Goal: Task Accomplishment & Management: Manage account settings

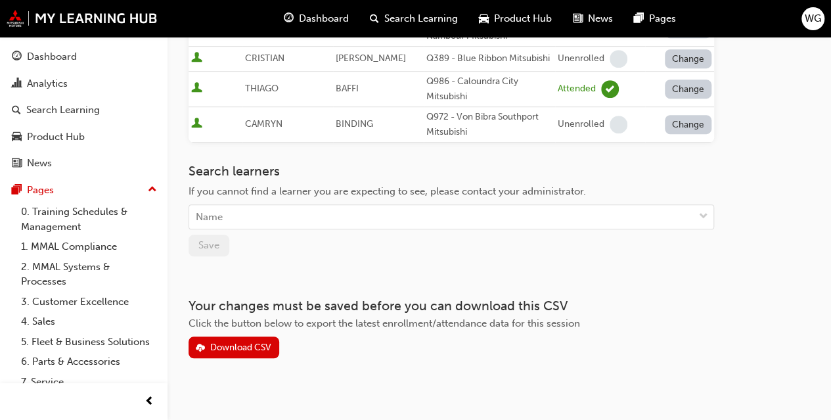
drag, startPoint x: 254, startPoint y: 167, endPoint x: 246, endPoint y: 158, distance: 11.6
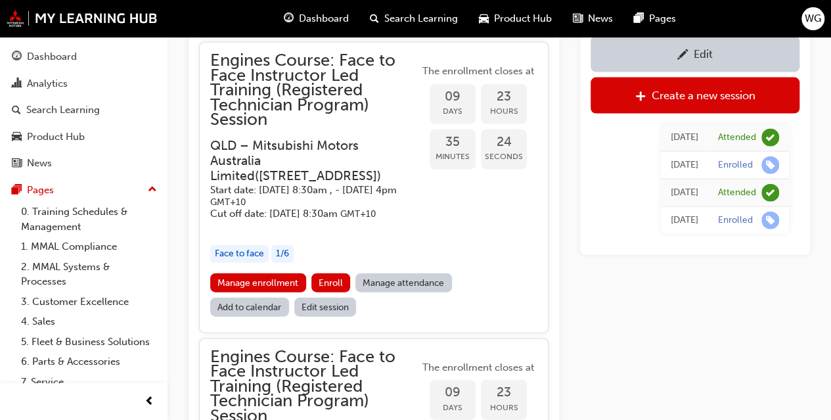
scroll to position [1441, 0]
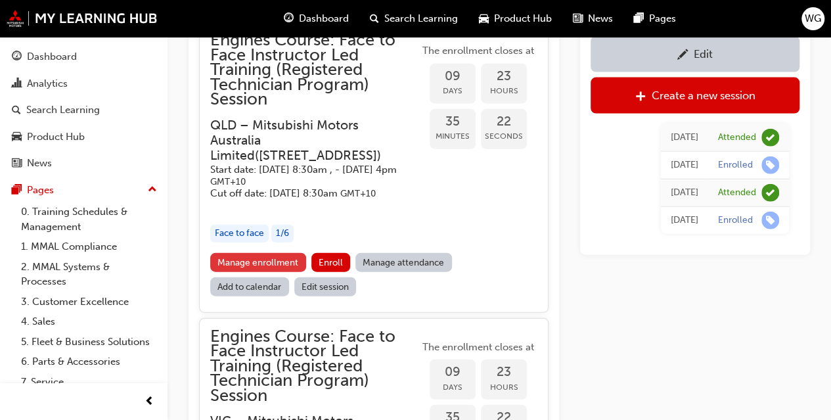
click at [255, 272] on link "Manage enrollment" at bounding box center [258, 262] width 96 height 19
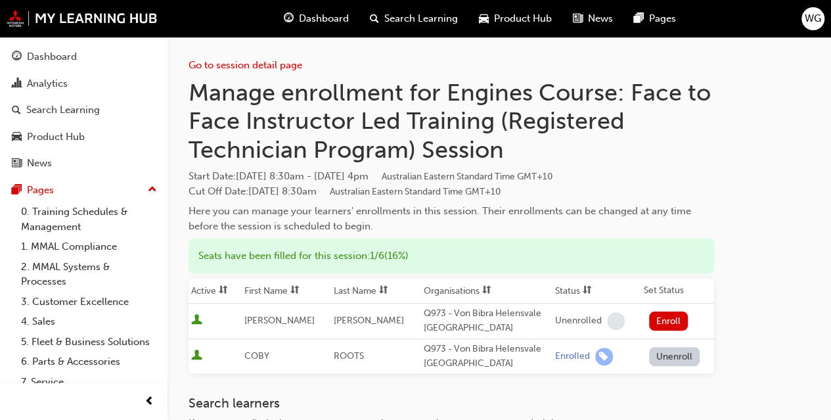
click at [434, 399] on h3 "Search learners" at bounding box center [452, 403] width 526 height 15
click at [439, 361] on div "Q973 - Von Bibra Helensvale Auto Village" at bounding box center [487, 357] width 126 height 30
click at [572, 390] on div "Go to session detail page Manage enrollment for Engines Course: Face to Face In…" at bounding box center [452, 313] width 526 height 553
click at [570, 390] on div "Go to session detail page Manage enrollment for Engines Course: Face to Face In…" at bounding box center [452, 313] width 526 height 553
drag, startPoint x: 648, startPoint y: 143, endPoint x: 661, endPoint y: 131, distance: 17.7
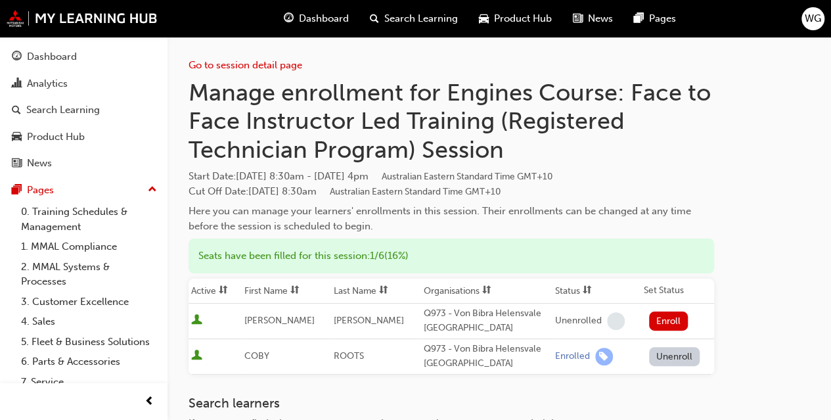
click at [649, 143] on h1 "Manage enrollment for Engines Course: Face to Face Instructor Led Training (Reg…" at bounding box center [452, 121] width 526 height 86
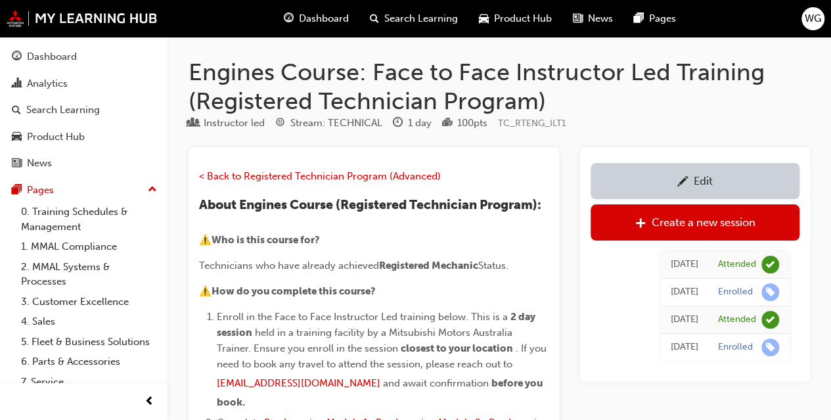
scroll to position [1441, 0]
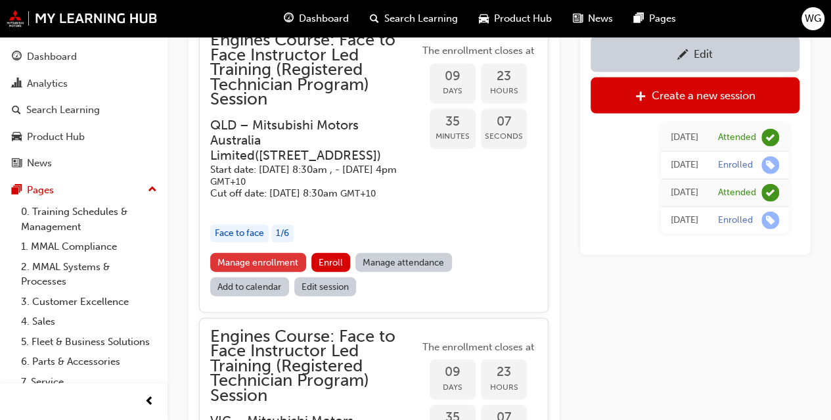
click at [276, 272] on link "Manage enrollment" at bounding box center [258, 262] width 96 height 19
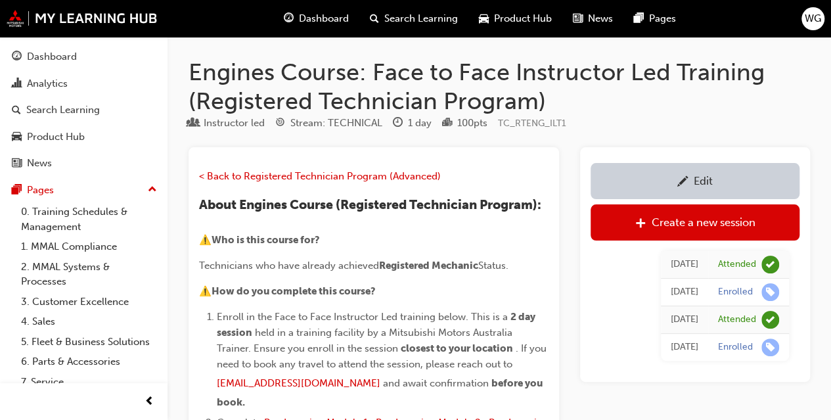
scroll to position [1441, 0]
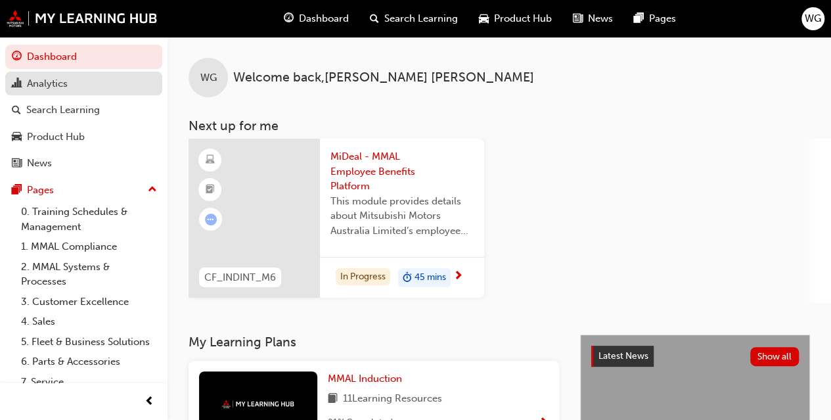
click at [50, 83] on div "Analytics" at bounding box center [47, 83] width 41 height 15
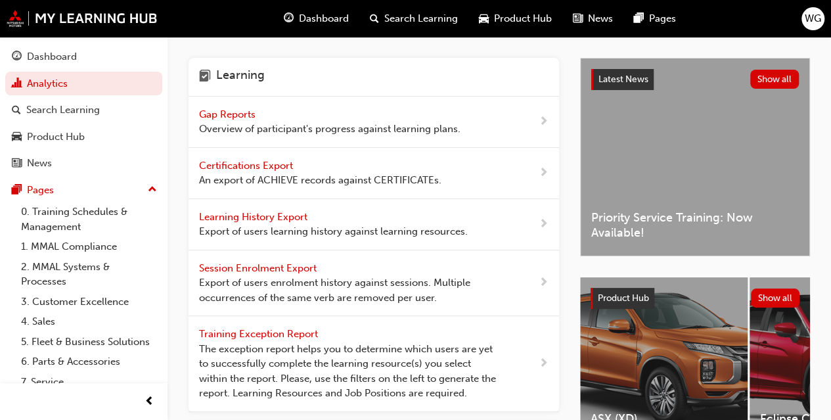
click at [258, 114] on span "Gap Reports" at bounding box center [228, 114] width 59 height 12
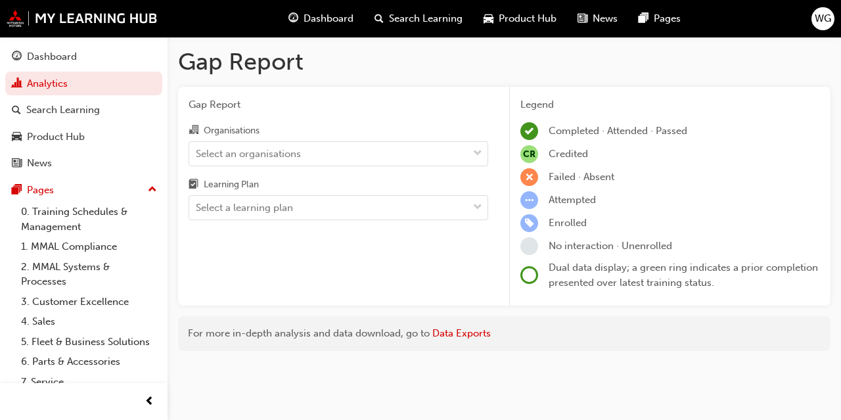
drag, startPoint x: 247, startPoint y: 154, endPoint x: 280, endPoint y: 136, distance: 37.7
click at [247, 155] on div "Select an organisations" at bounding box center [248, 153] width 105 height 15
click at [197, 155] on input "Organisations Select an organisations" at bounding box center [196, 152] width 1 height 11
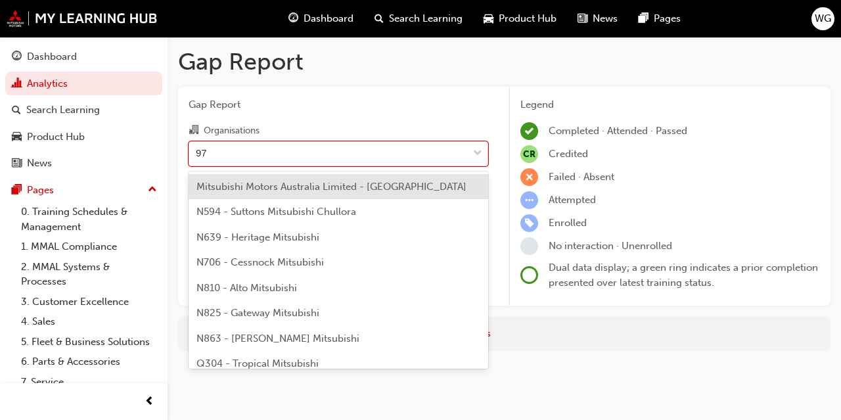
type input "973"
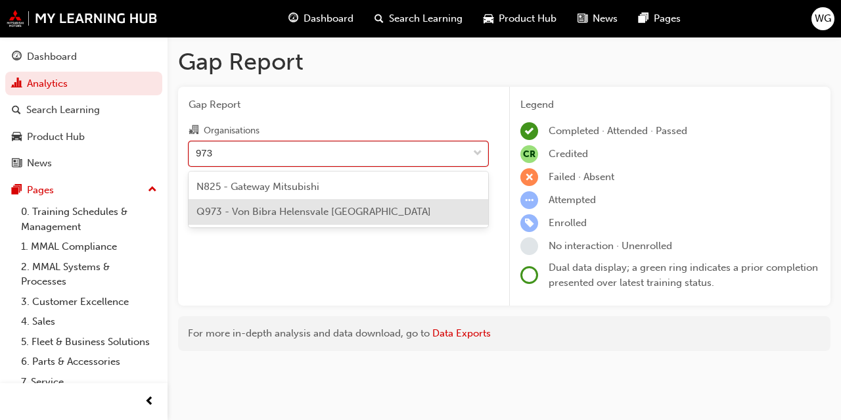
click at [265, 207] on span "Q973 - Von Bibra Helensvale [GEOGRAPHIC_DATA]" at bounding box center [313, 212] width 235 height 12
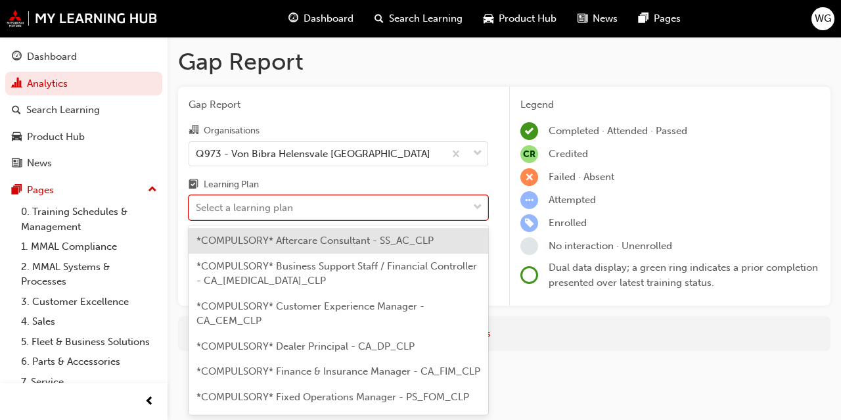
click at [351, 207] on div "Select a learning plan" at bounding box center [328, 207] width 279 height 23
click at [197, 207] on input "Learning Plan option *COMPULSORY* Aftercare Consultant - SS_AC_CLP focused, 1 o…" at bounding box center [196, 207] width 1 height 11
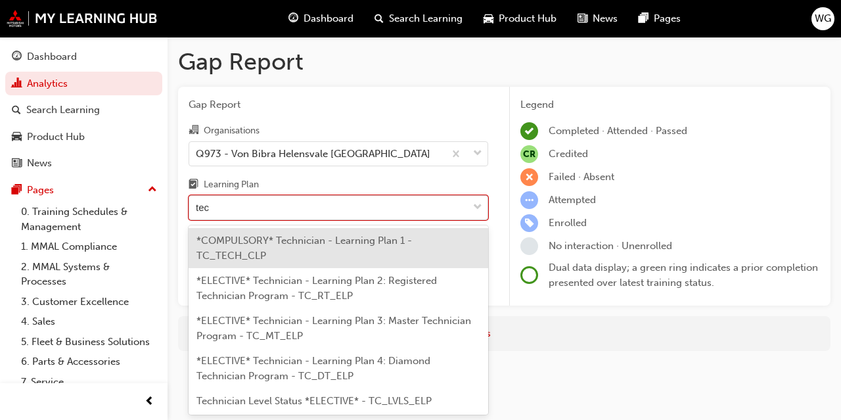
type input "tech"
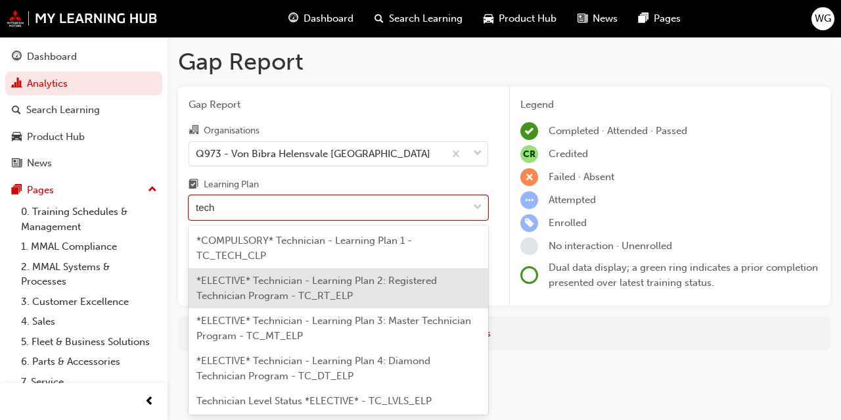
click at [354, 278] on span "*ELECTIVE* Technician - Learning Plan 2: Registered Technician Program - TC_RT_…" at bounding box center [316, 288] width 241 height 27
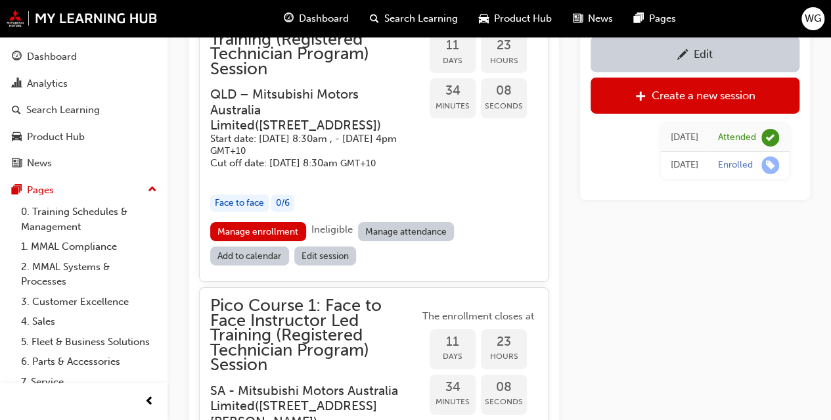
scroll to position [2124, 0]
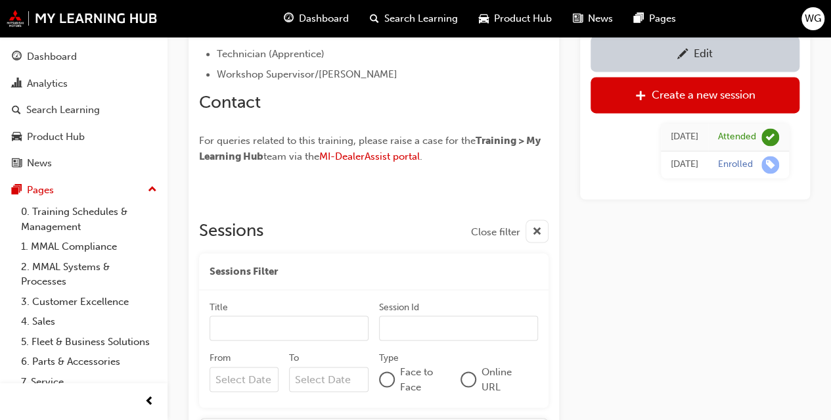
scroll to position [1061, 0]
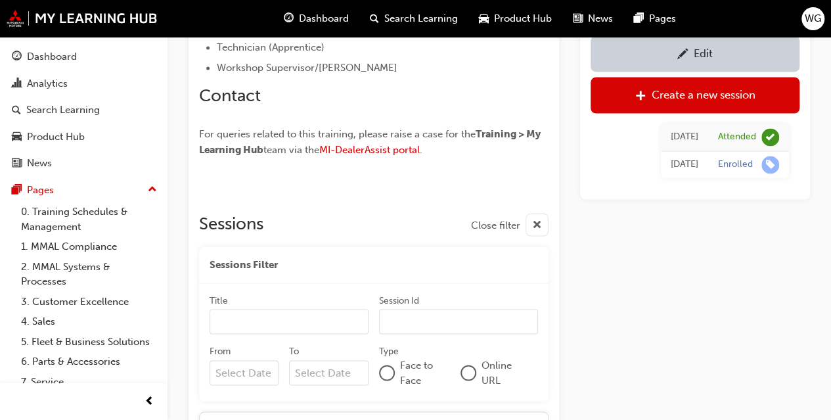
drag, startPoint x: 442, startPoint y: 244, endPoint x: 267, endPoint y: 201, distance: 180.6
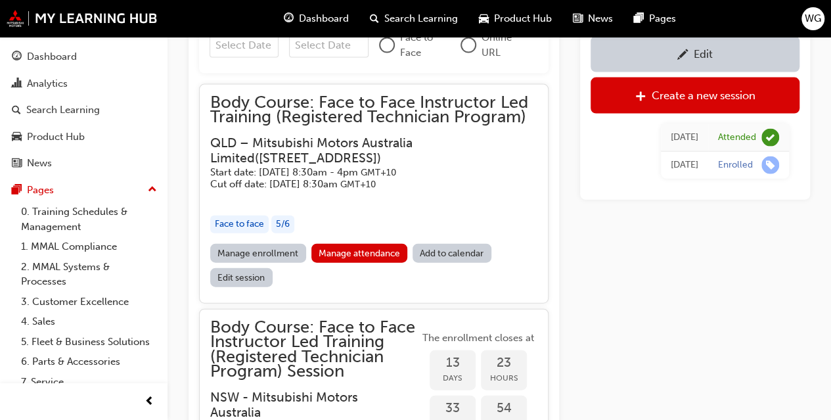
scroll to position [1389, 0]
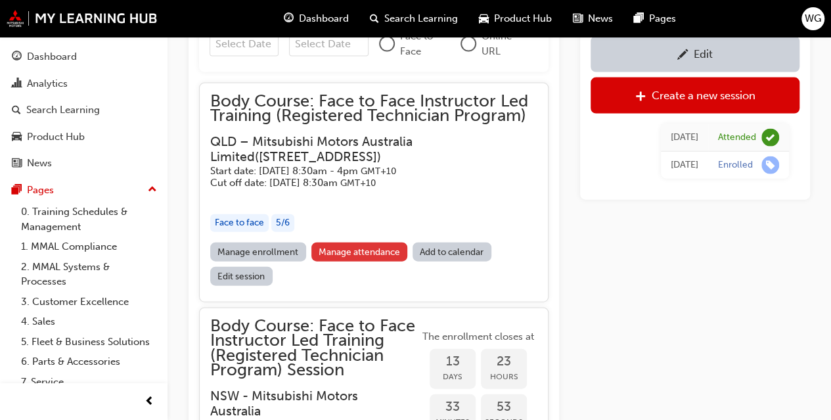
click at [350, 252] on link "Manage attendance" at bounding box center [359, 251] width 97 height 19
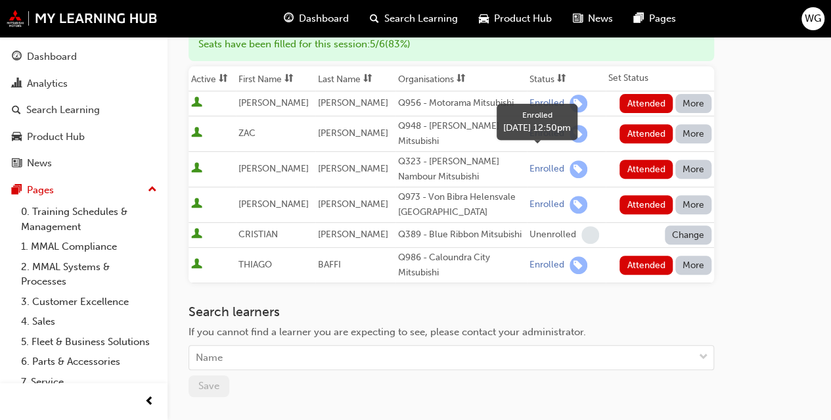
scroll to position [131, 0]
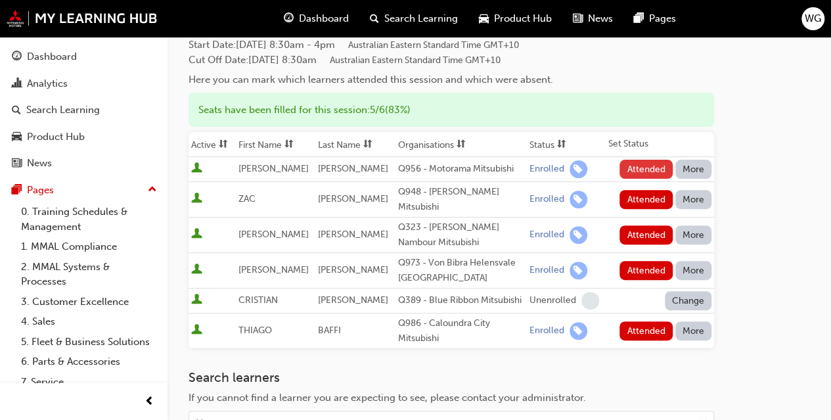
click at [643, 171] on button "Attended" at bounding box center [646, 169] width 53 height 19
click at [645, 198] on button "Attended" at bounding box center [646, 199] width 53 height 19
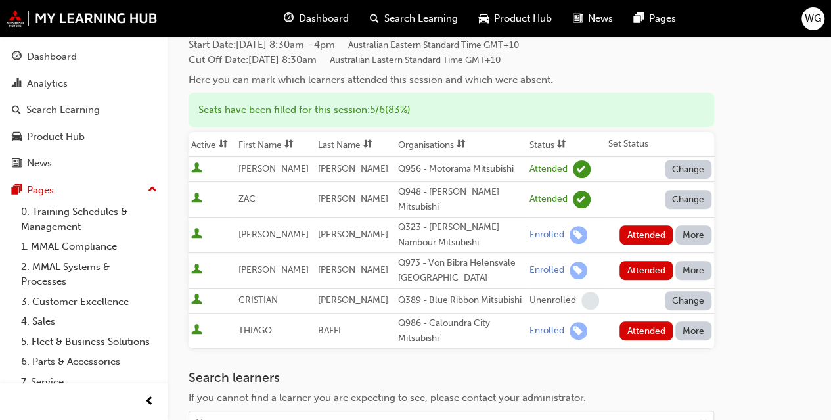
click at [691, 227] on button "More" at bounding box center [694, 234] width 37 height 19
click at [678, 258] on div "Absent" at bounding box center [674, 255] width 31 height 15
click at [647, 264] on button "Attended" at bounding box center [646, 270] width 53 height 19
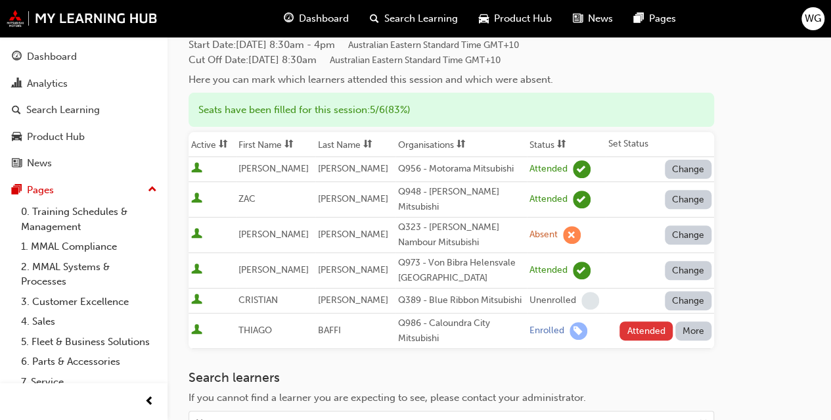
click at [644, 323] on button "Attended" at bounding box center [646, 330] width 53 height 19
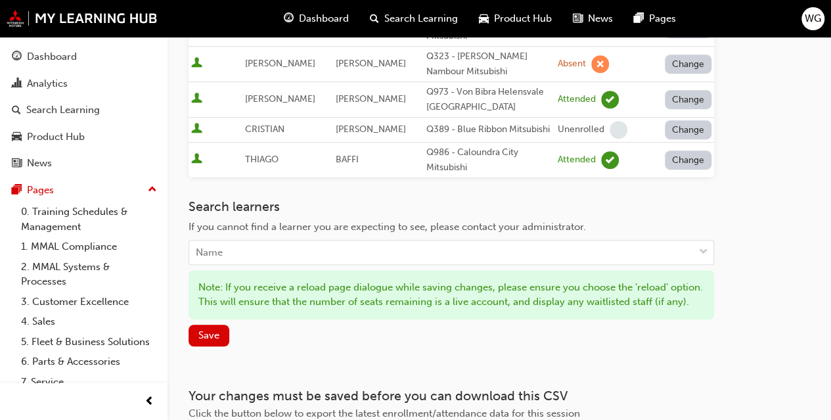
scroll to position [329, 0]
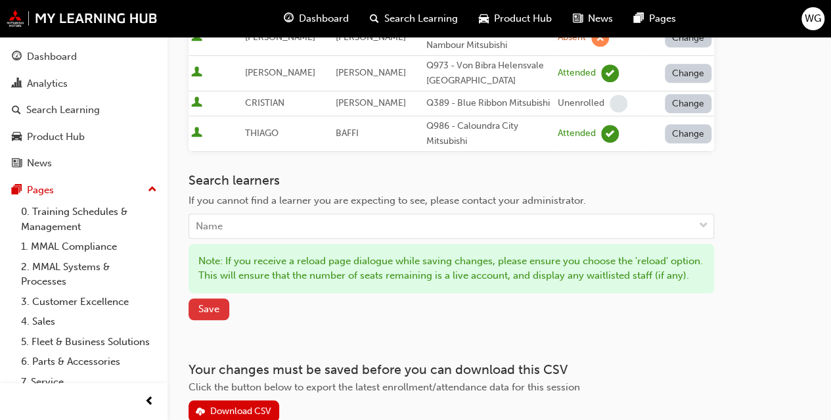
click at [209, 319] on button "Save" at bounding box center [209, 309] width 41 height 22
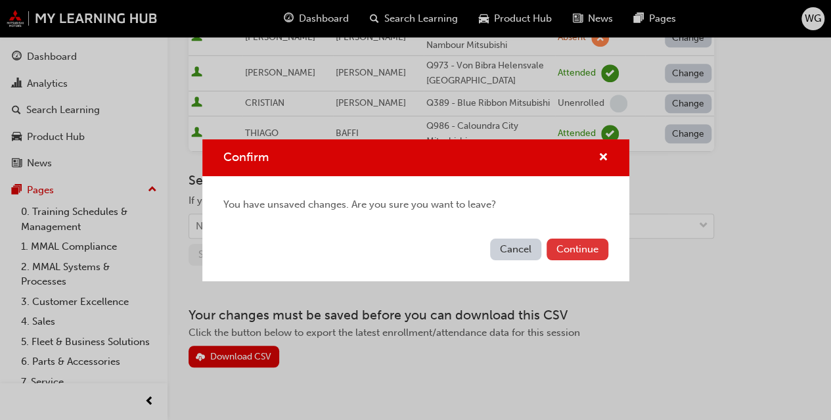
click at [574, 254] on button "Continue" at bounding box center [578, 250] width 62 height 22
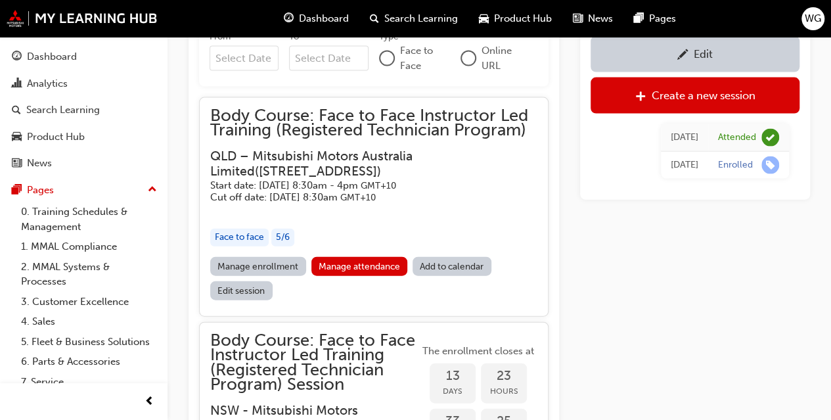
scroll to position [1393, 0]
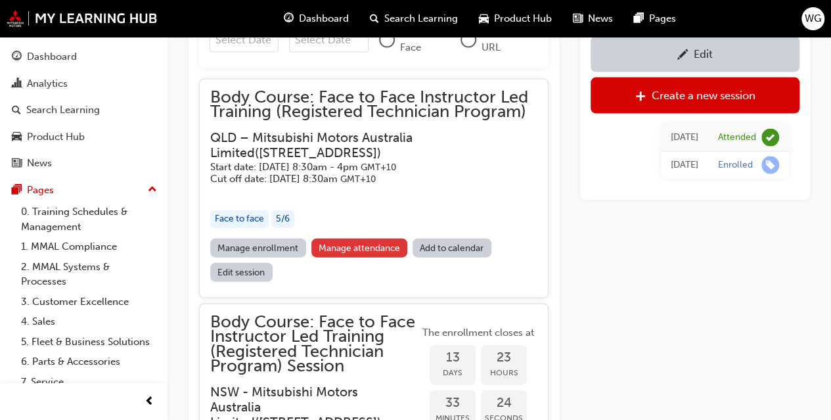
click at [362, 250] on link "Manage attendance" at bounding box center [359, 248] width 97 height 19
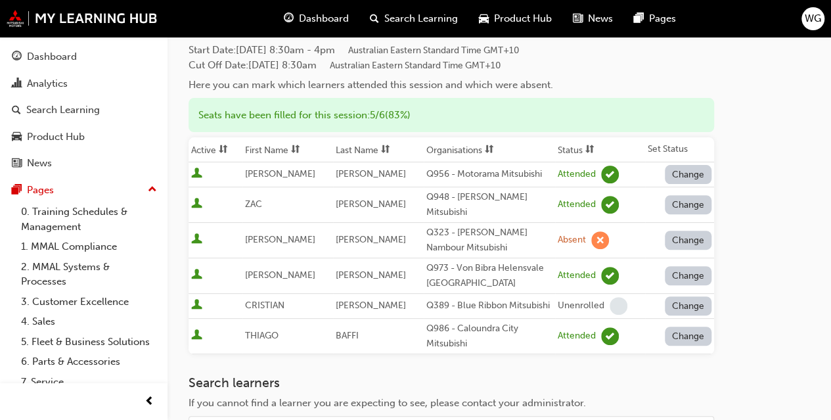
scroll to position [131, 0]
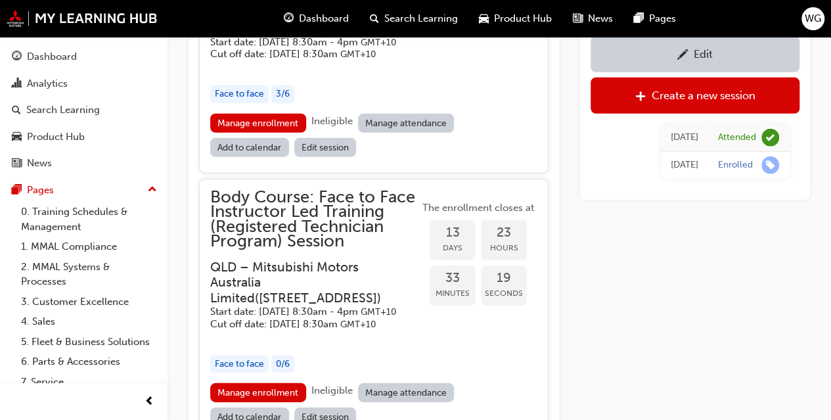
scroll to position [1985, 0]
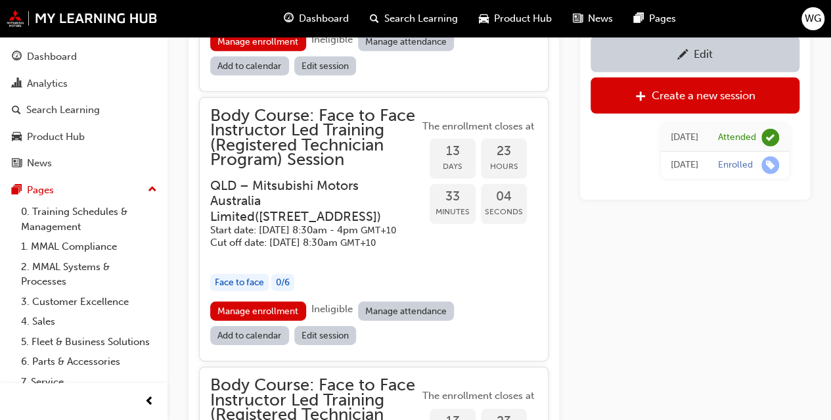
scroll to position [1871, 0]
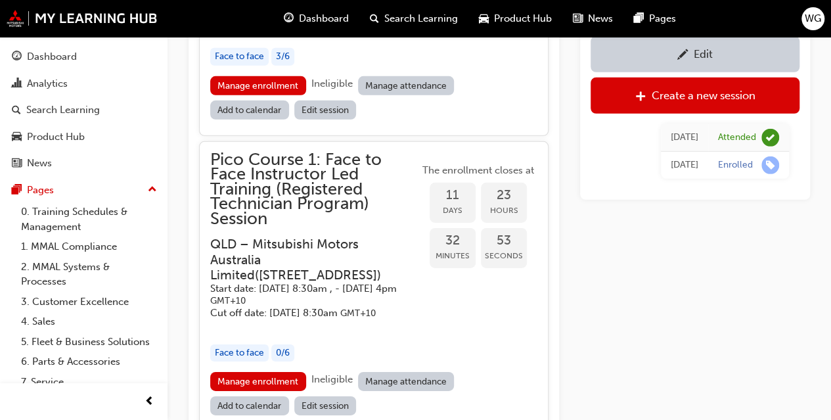
scroll to position [1992, 0]
